Goal: Task Accomplishment & Management: Manage account settings

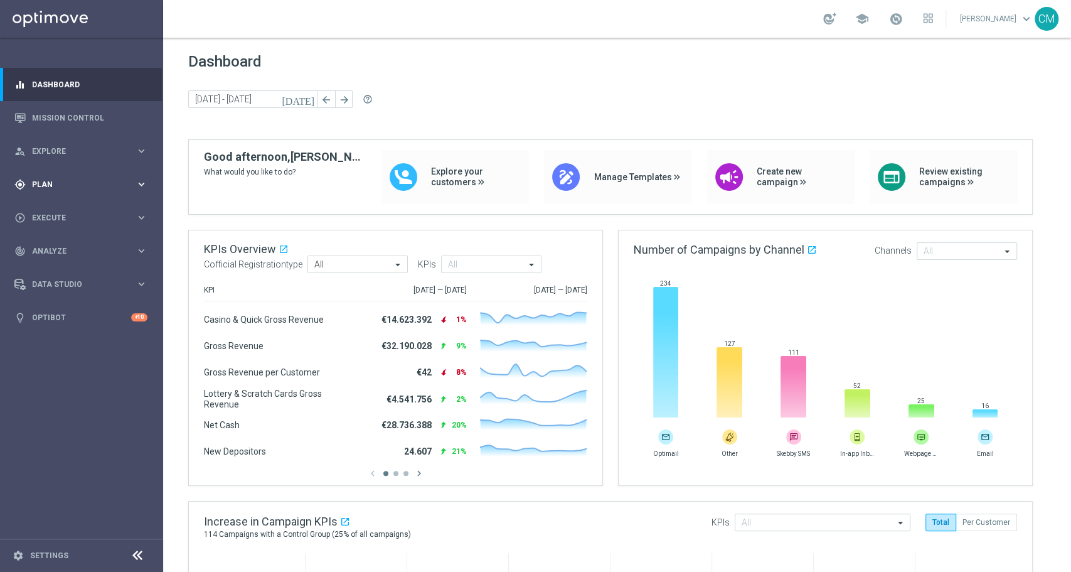
click at [56, 188] on div "gps_fixed Plan" at bounding box center [74, 184] width 121 height 11
click at [55, 213] on link "Target Groups" at bounding box center [82, 210] width 98 height 10
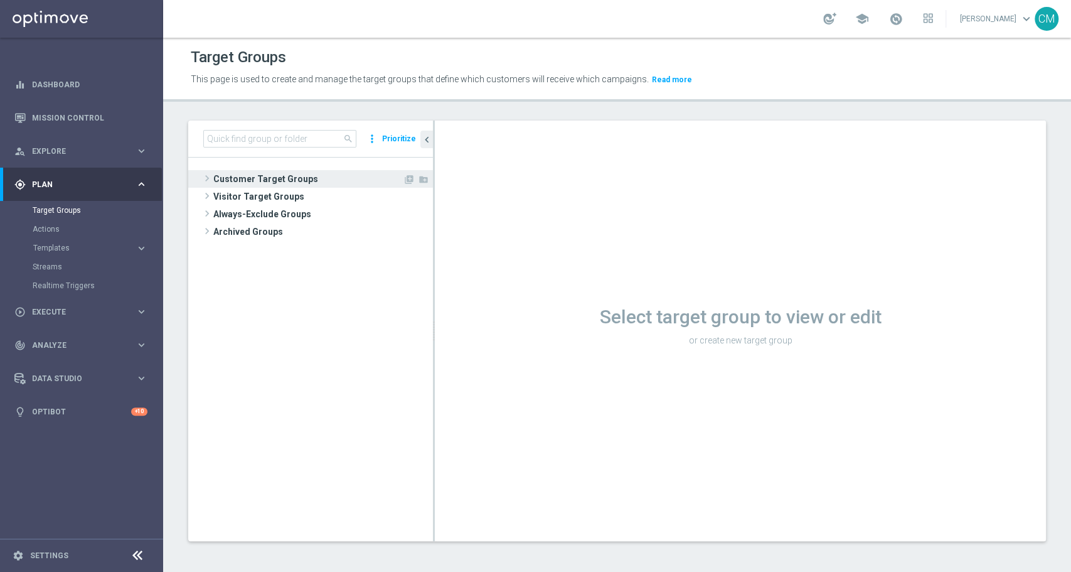
click at [311, 176] on span "Customer Target Groups" at bounding box center [307, 179] width 189 height 18
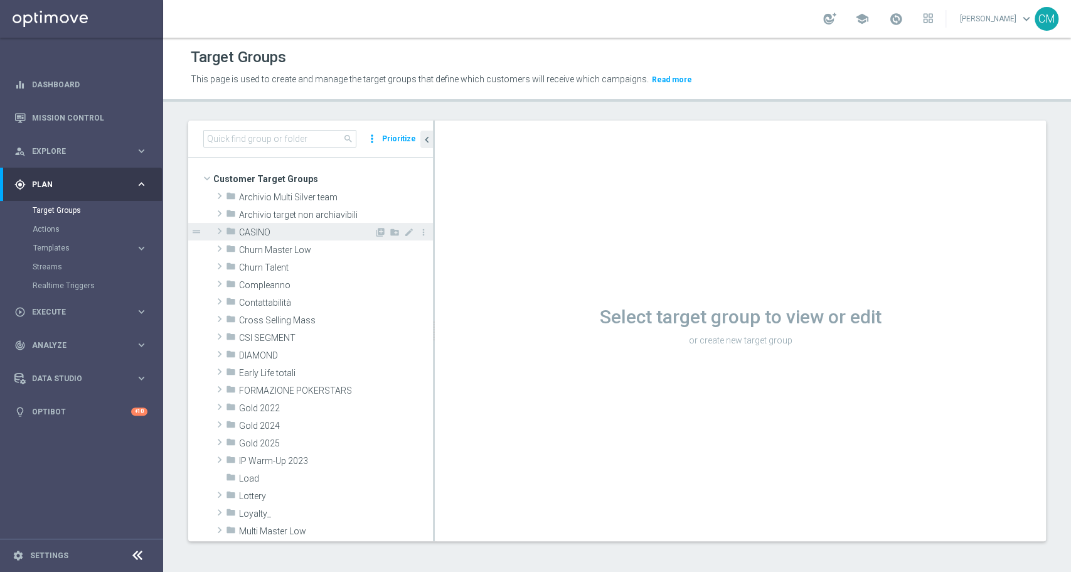
click at [266, 234] on span "CASINO" at bounding box center [306, 232] width 135 height 11
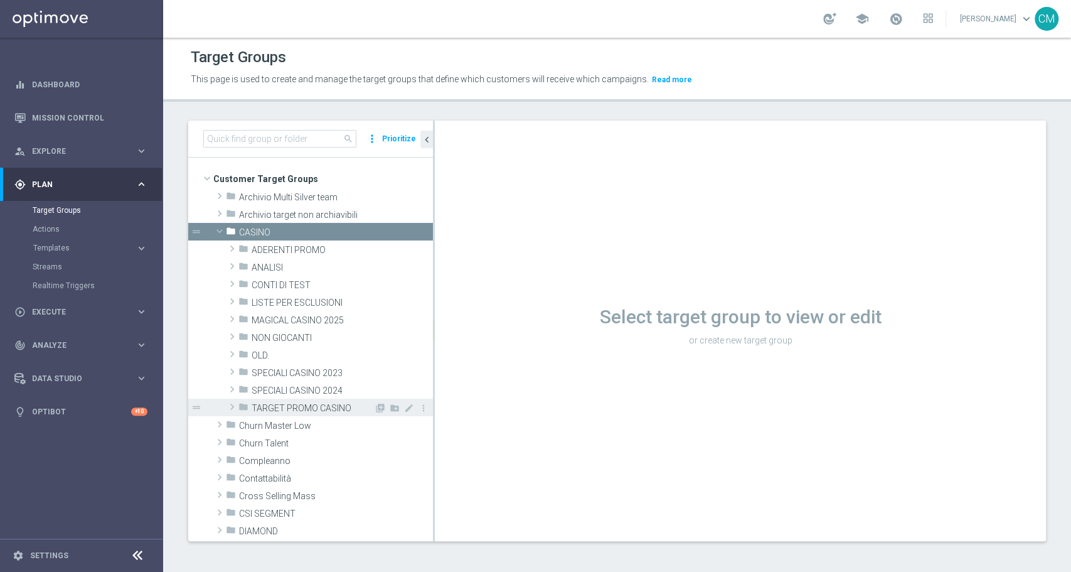
click at [286, 403] on span "TARGET PROMO CASINO" at bounding box center [313, 408] width 122 height 11
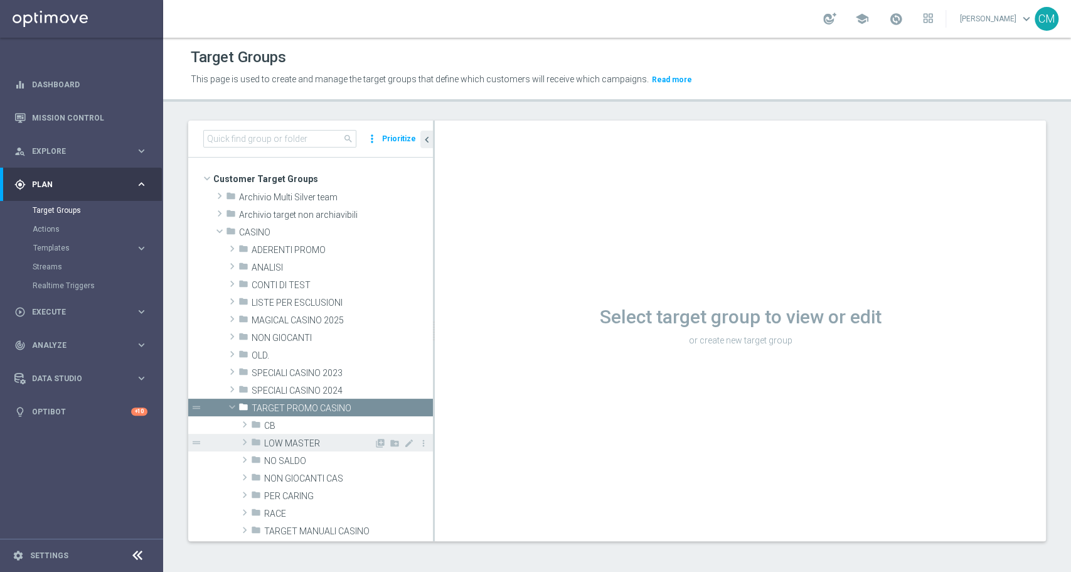
click at [286, 439] on span "LOW MASTER" at bounding box center [319, 443] width 110 height 11
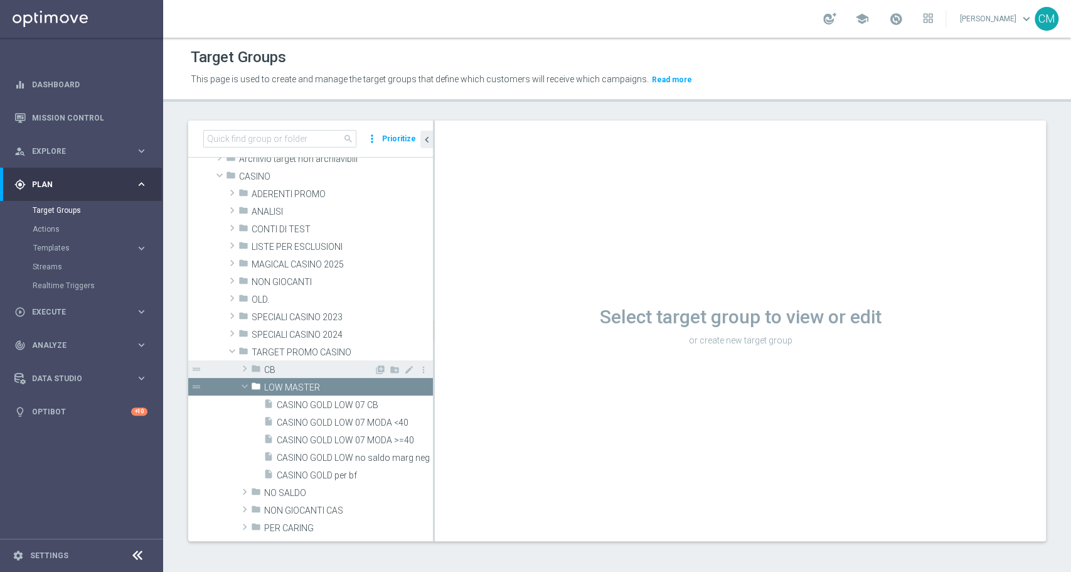
scroll to position [56, 0]
click at [331, 432] on div "insert_drive_file CASINO GOLD LOW 07 MODA >=40" at bounding box center [334, 439] width 141 height 18
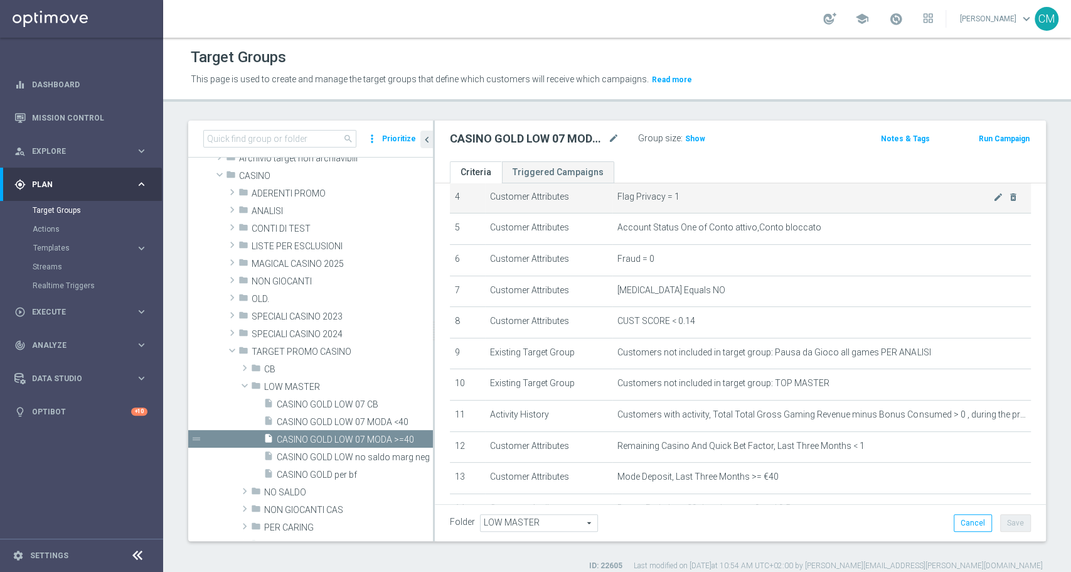
scroll to position [296, 0]
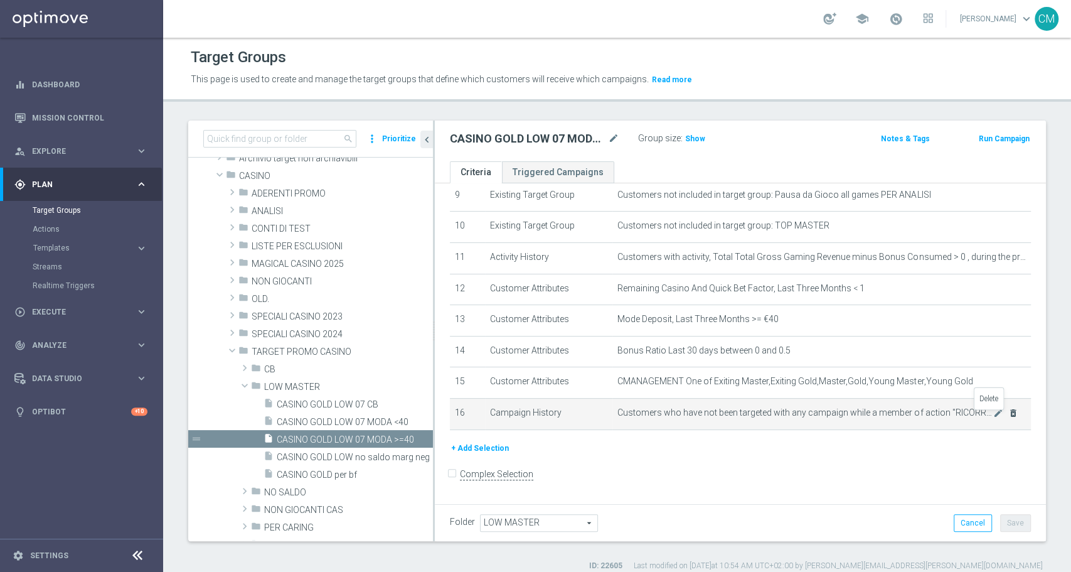
click at [1008, 415] on icon "delete_forever" at bounding box center [1013, 413] width 10 height 10
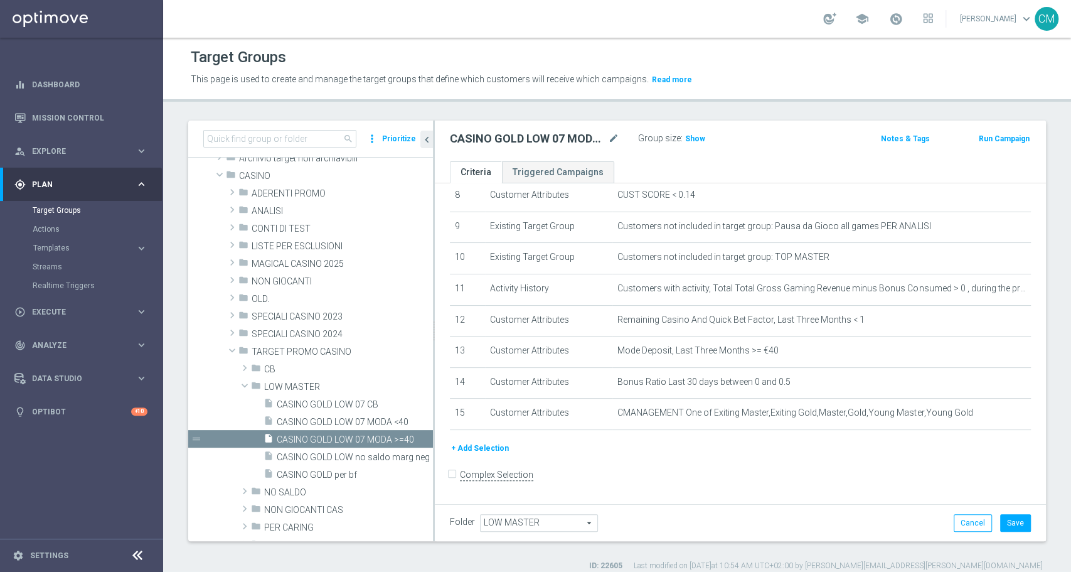
scroll to position [10, 0]
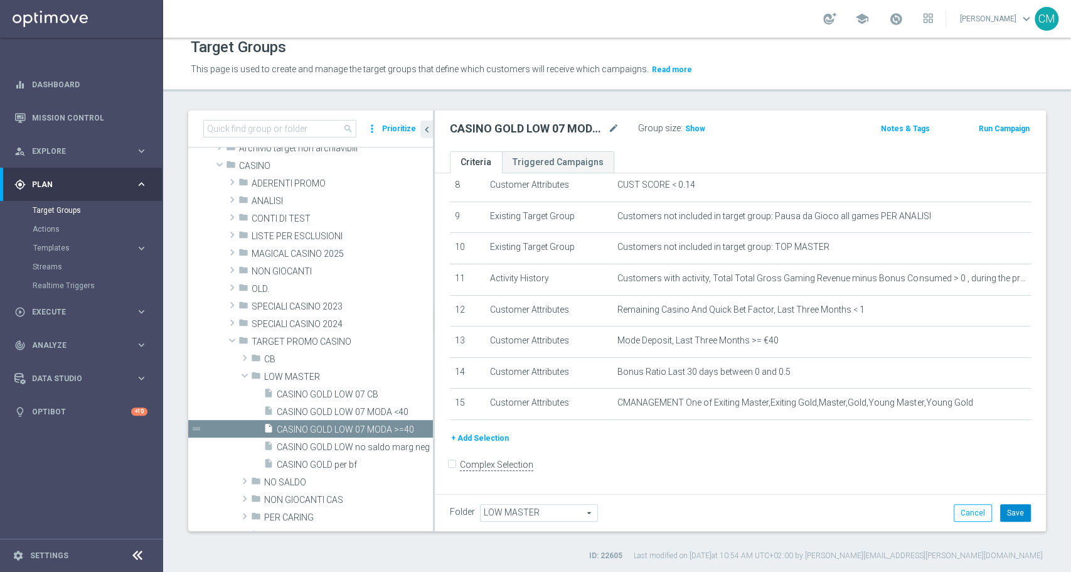
click at [1006, 509] on button "Save" at bounding box center [1015, 513] width 31 height 18
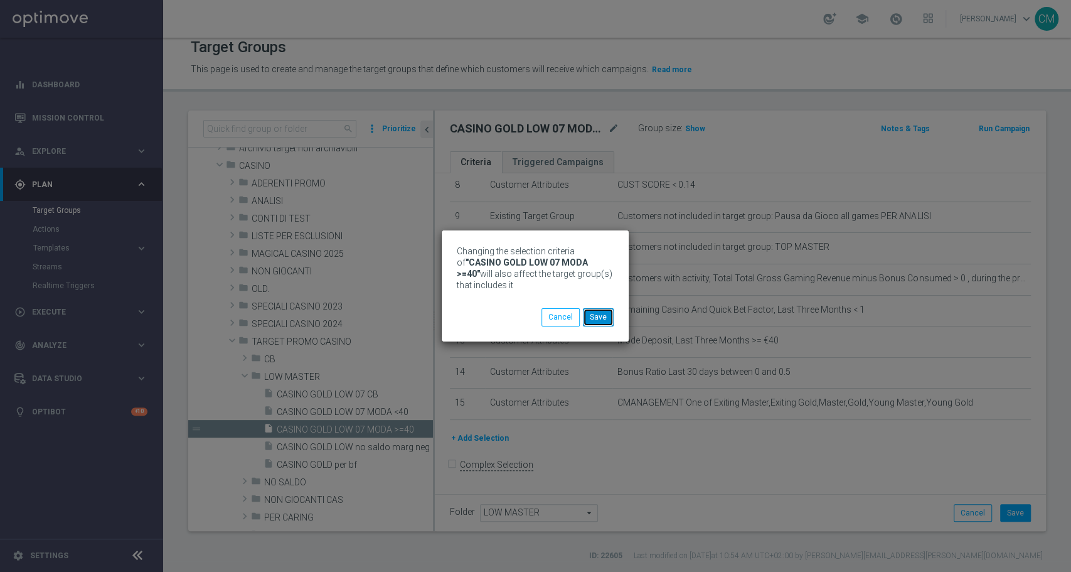
click at [588, 321] on button "Save" at bounding box center [598, 317] width 31 height 18
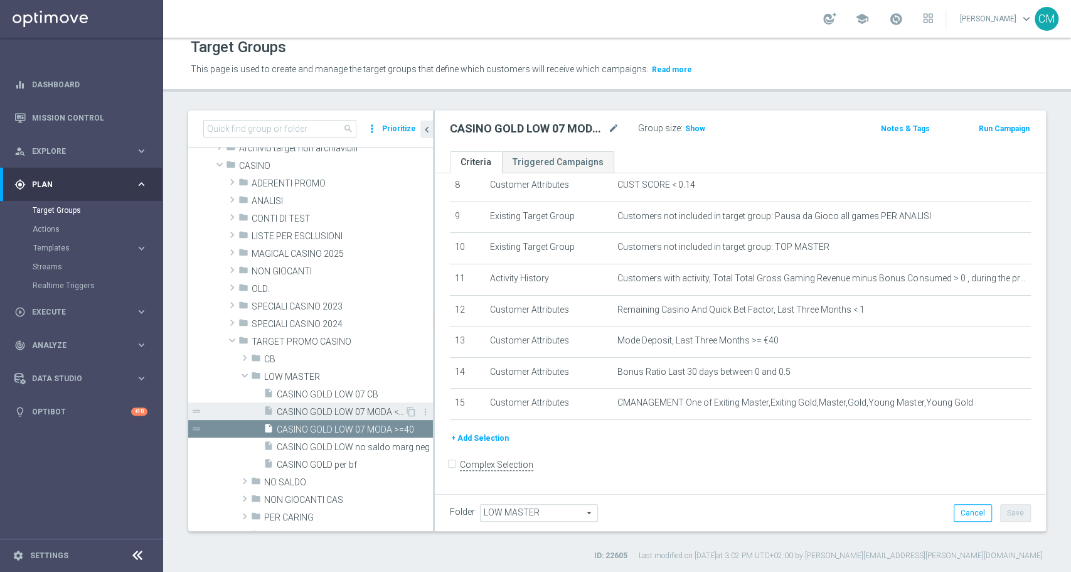
click at [365, 410] on span "CASINO GOLD LOW 07 MODA <40" at bounding box center [341, 412] width 128 height 11
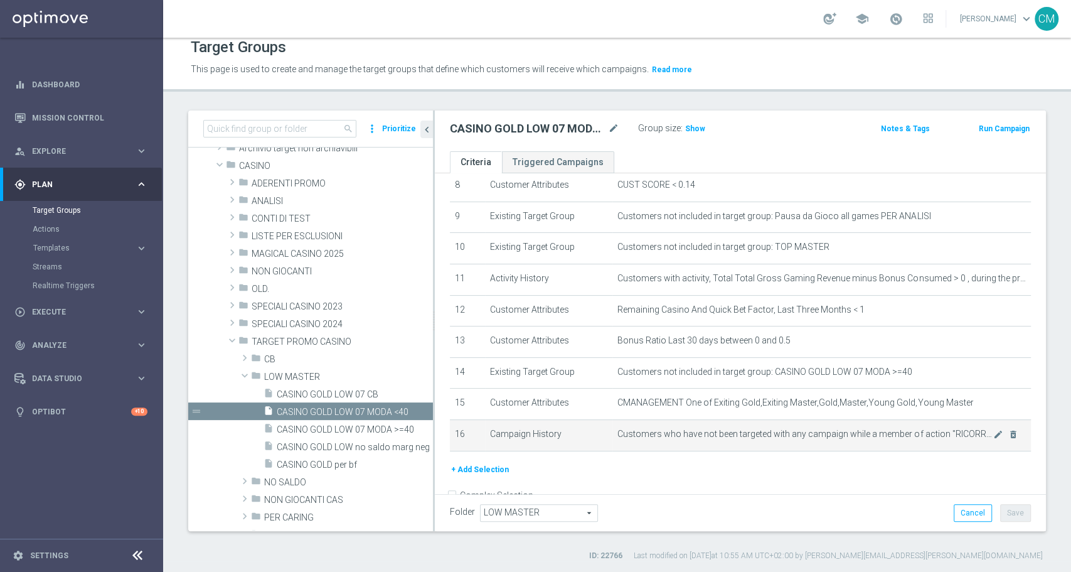
scroll to position [296, 0]
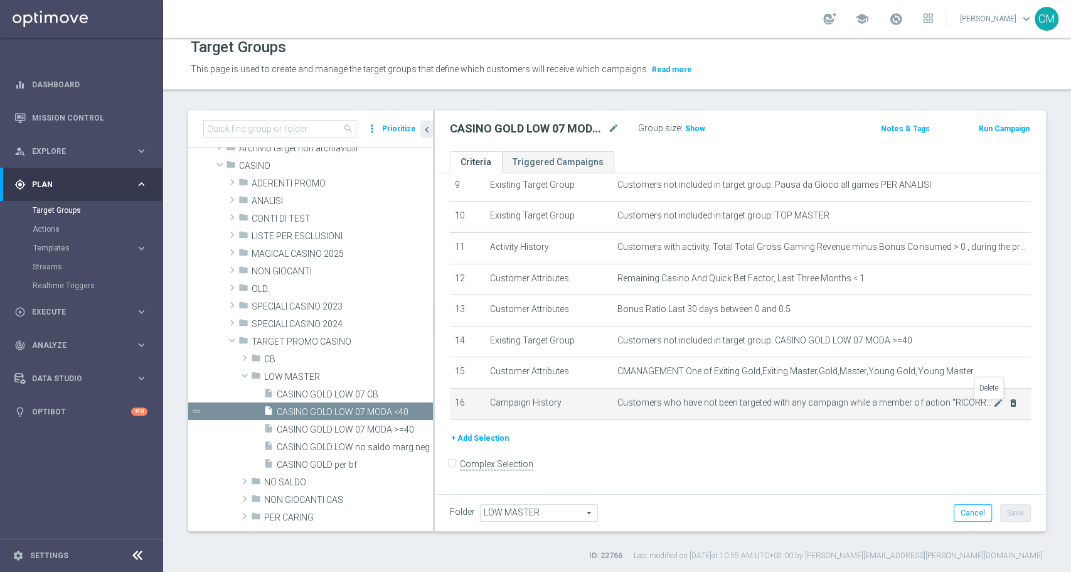
click at [1008, 407] on icon "delete_forever" at bounding box center [1013, 403] width 10 height 10
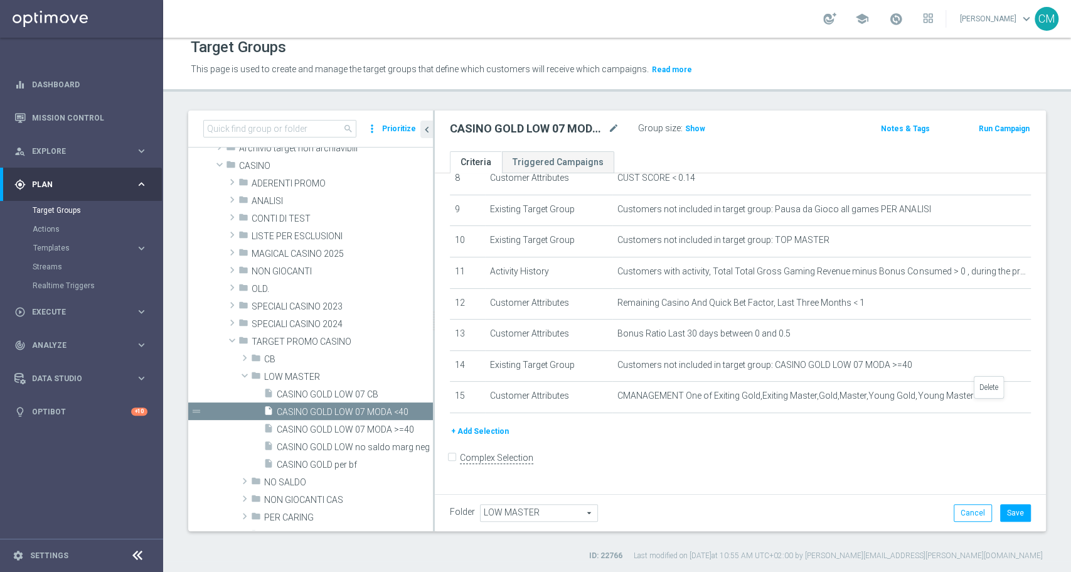
scroll to position [265, 0]
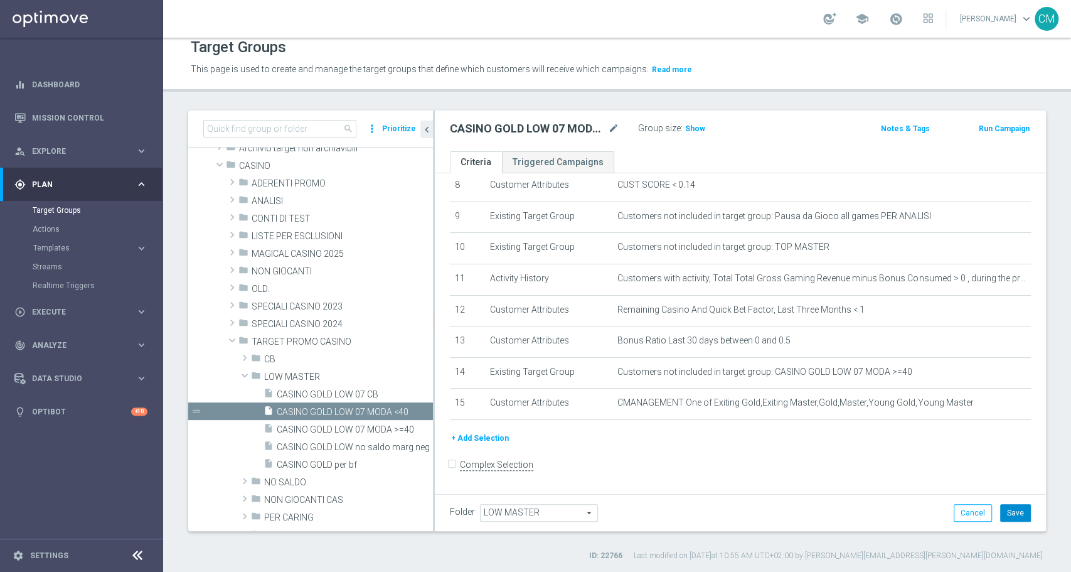
click at [1016, 506] on button "Save" at bounding box center [1015, 513] width 31 height 18
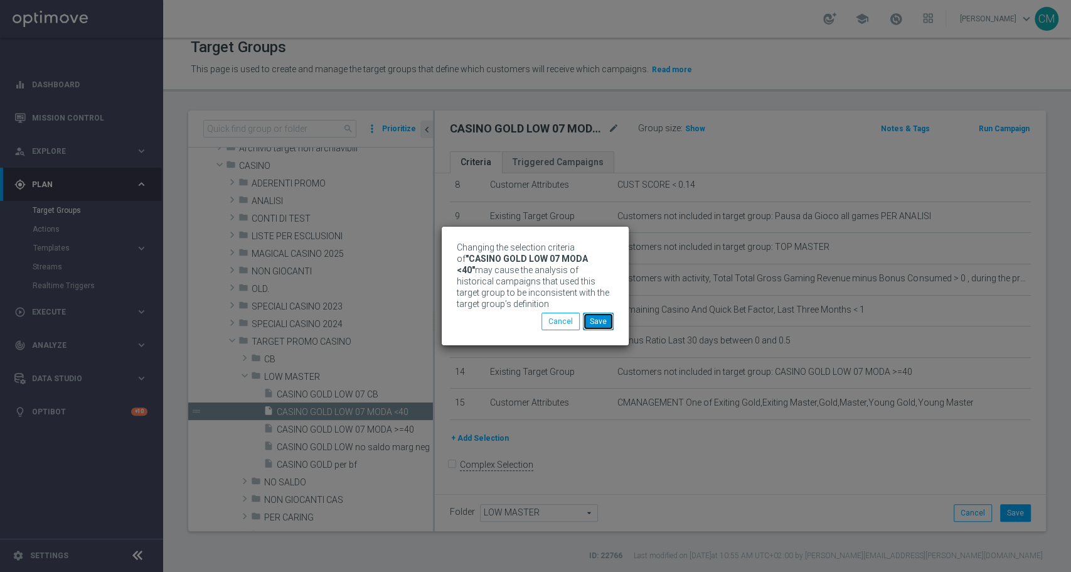
click at [613, 318] on button "Save" at bounding box center [598, 321] width 31 height 18
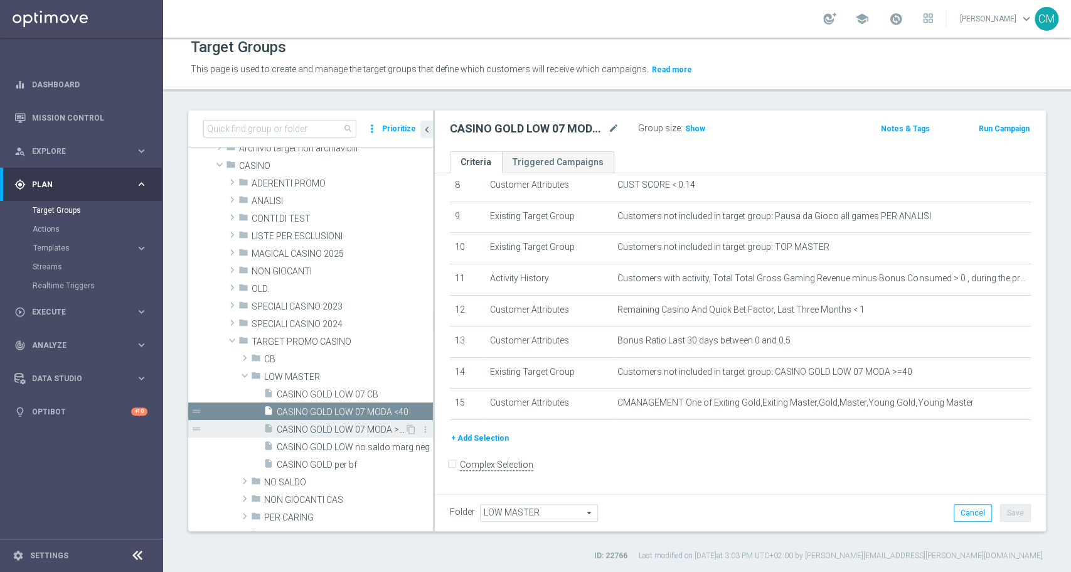
click at [356, 427] on span "CASINO GOLD LOW 07 MODA >=40" at bounding box center [341, 429] width 128 height 11
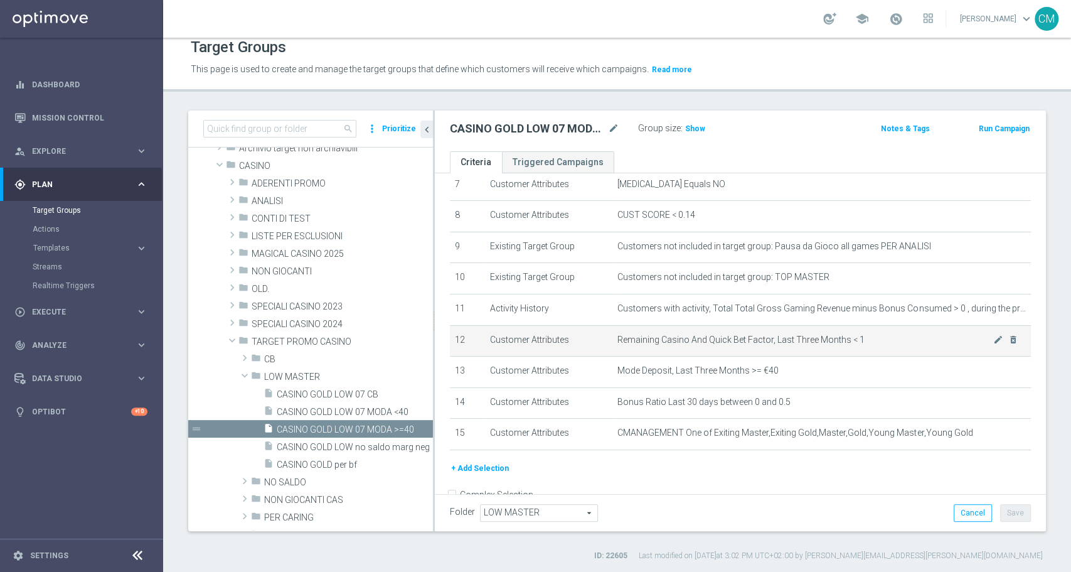
scroll to position [230, 0]
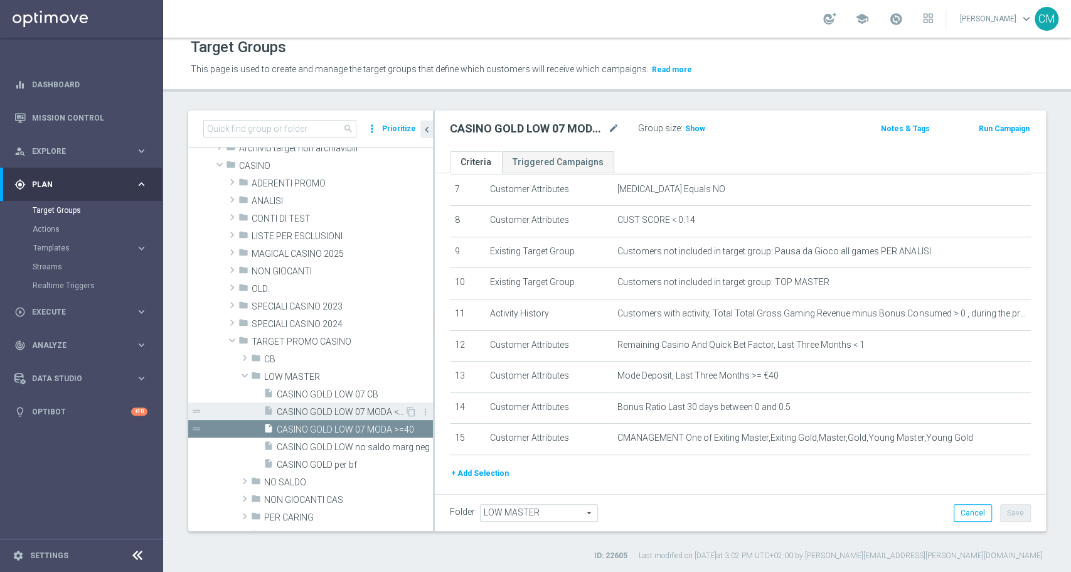
click at [343, 416] on div "insert_drive_file CASINO GOLD LOW 07 MODA <40" at bounding box center [334, 411] width 141 height 18
